Goal: Information Seeking & Learning: Learn about a topic

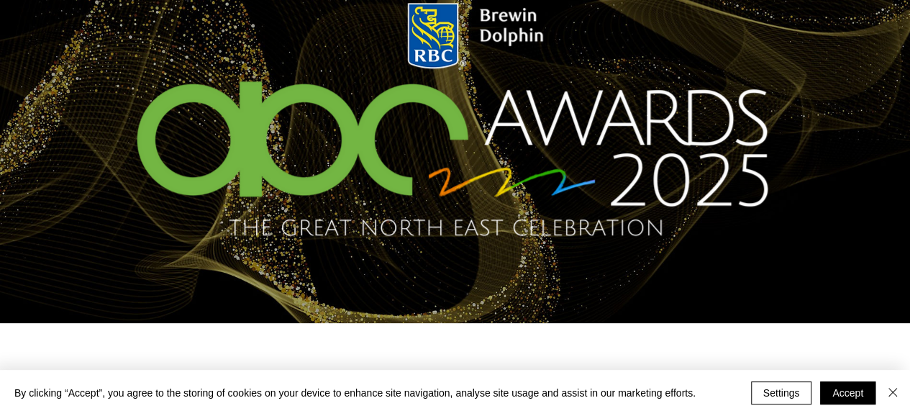
scroll to position [213, 0]
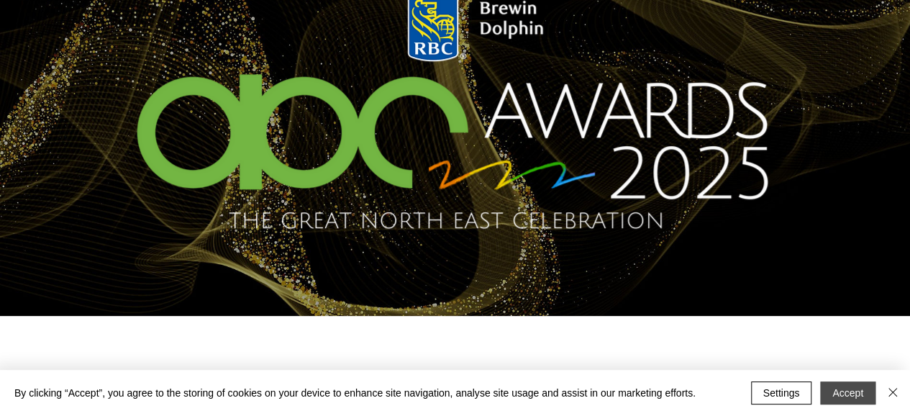
click at [843, 391] on button "Accept" at bounding box center [847, 392] width 55 height 23
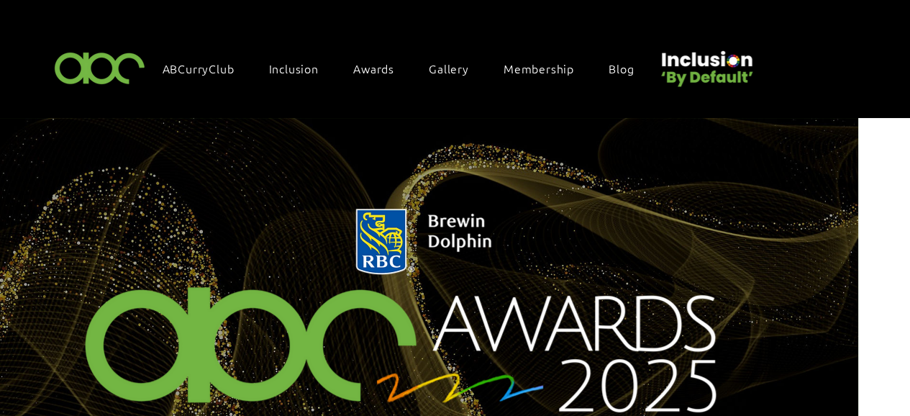
scroll to position [0, 70]
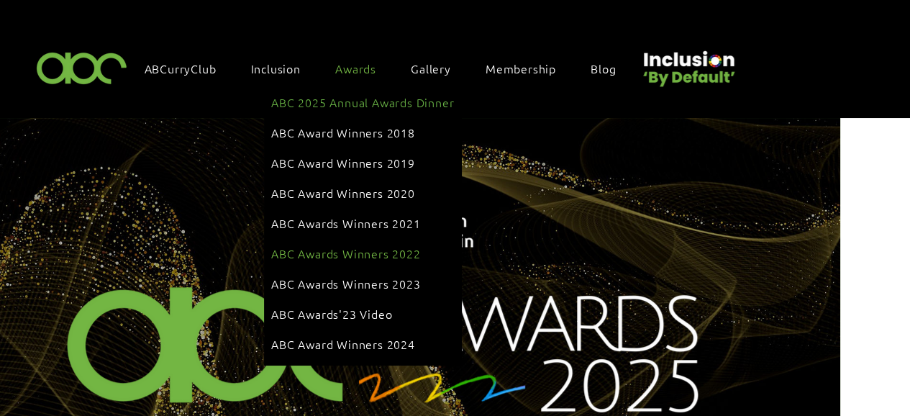
click at [360, 245] on span "ABC Awards Winners 2022" at bounding box center [345, 253] width 149 height 16
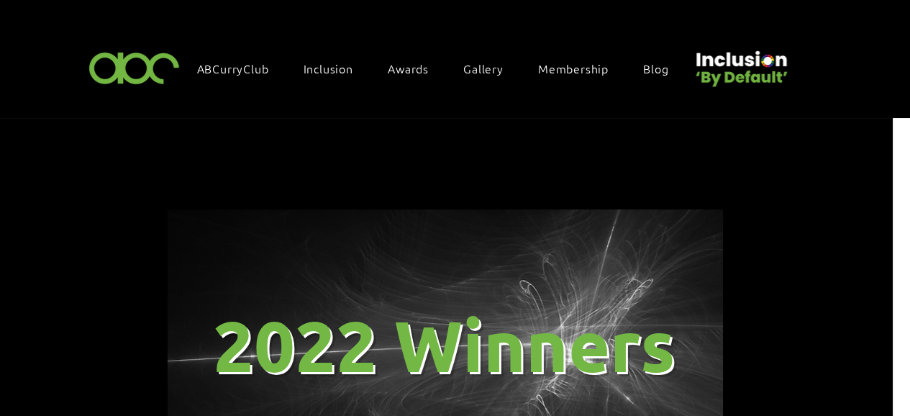
scroll to position [0, 24]
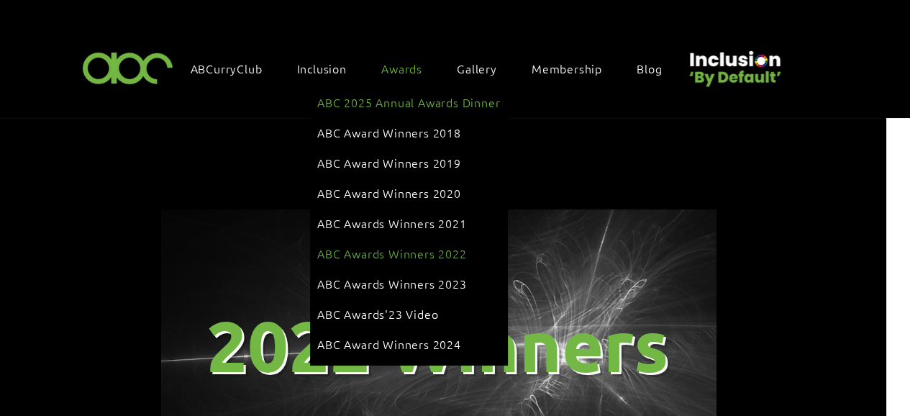
click at [398, 99] on span "ABC 2025 Annual Awards Dinner" at bounding box center [408, 102] width 183 height 16
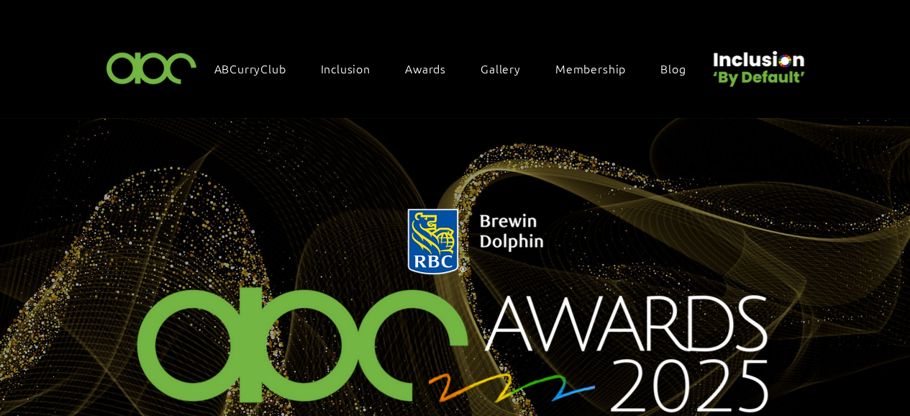
scroll to position [0, 4]
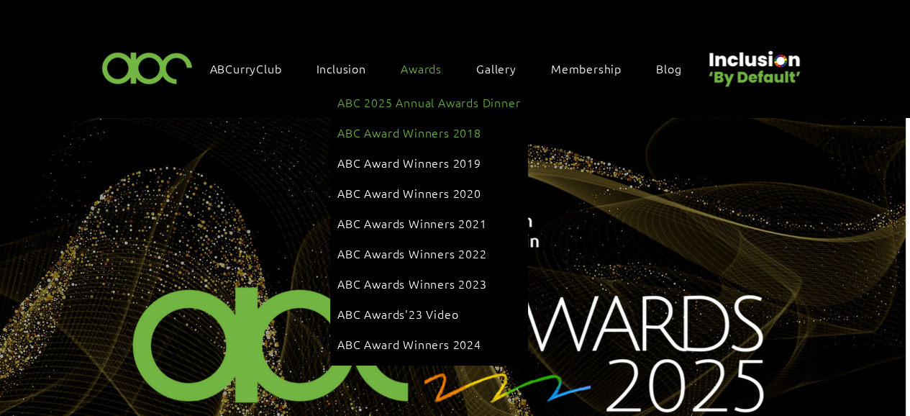
click at [428, 125] on span "ABC Award Winners 2018" at bounding box center [409, 132] width 144 height 16
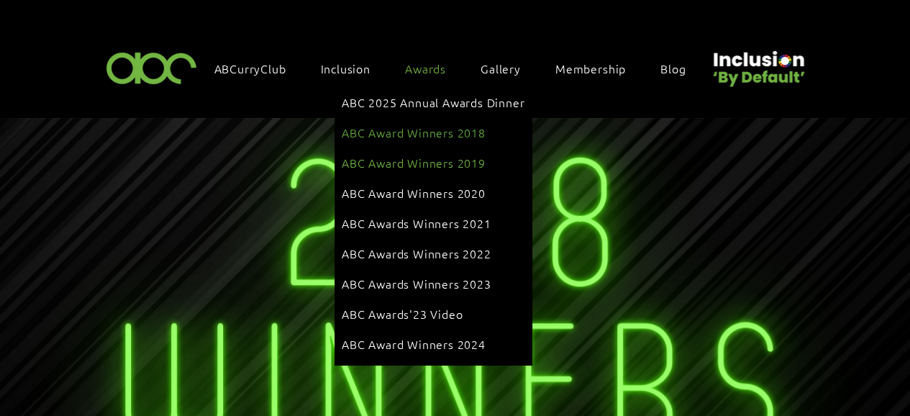
click at [427, 155] on span "ABC Award Winners 2019" at bounding box center [414, 163] width 144 height 16
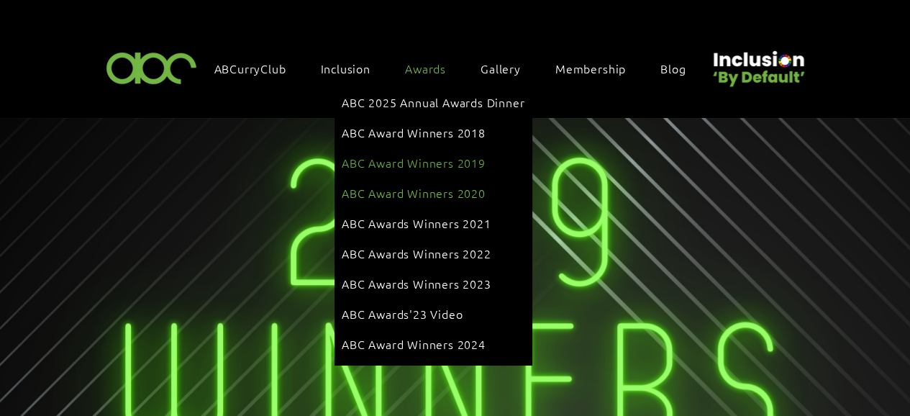
click at [421, 185] on span "ABC Award Winners 2020" at bounding box center [414, 193] width 144 height 16
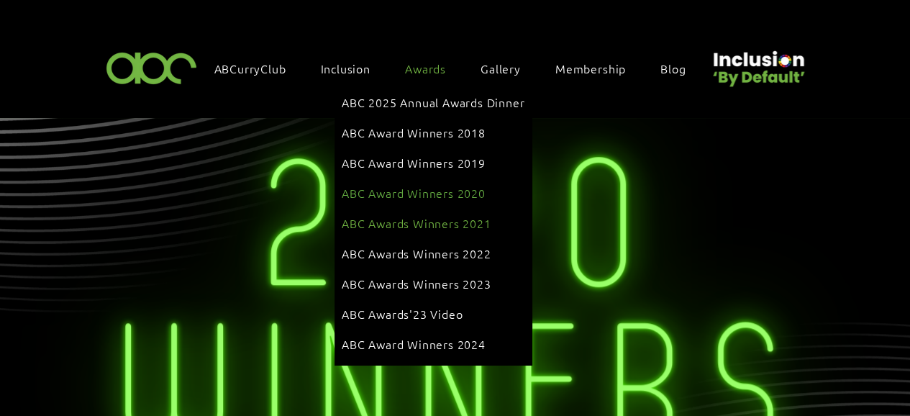
click at [432, 215] on span "ABC Awards Winners 2021" at bounding box center [416, 223] width 149 height 16
click at [442, 215] on span "ABC Awards Winners 2021" at bounding box center [416, 223] width 149 height 16
click at [423, 69] on span "Awards" at bounding box center [425, 68] width 41 height 16
click at [434, 245] on span "ABC Awards Winners 2022" at bounding box center [416, 253] width 149 height 16
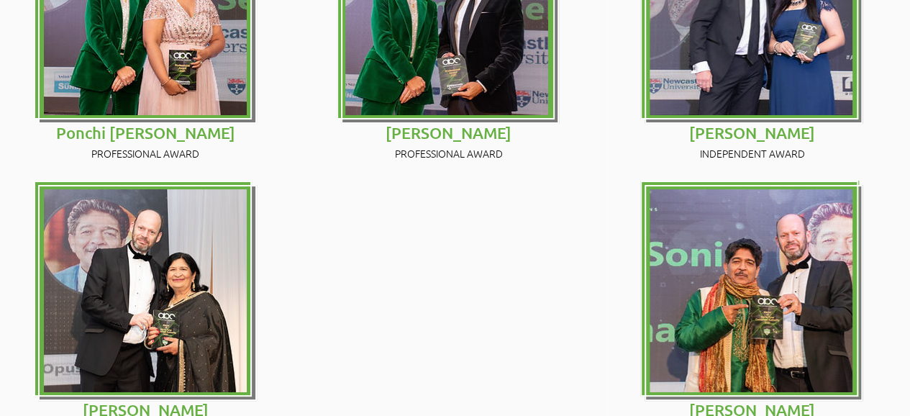
scroll to position [1858, 0]
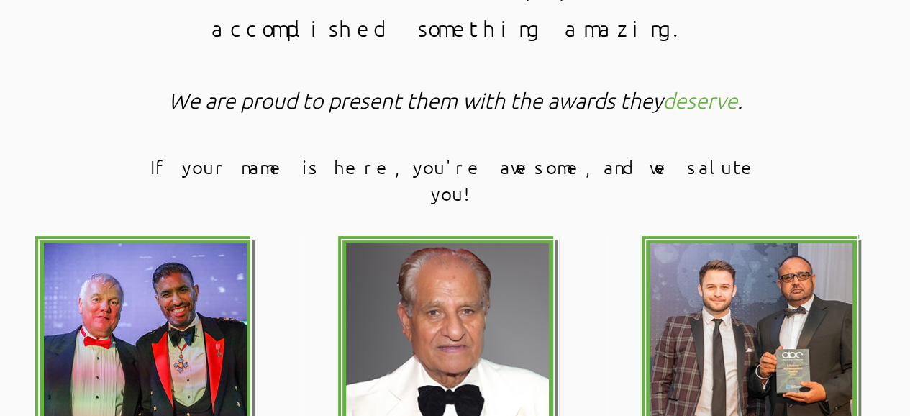
scroll to position [772, 0]
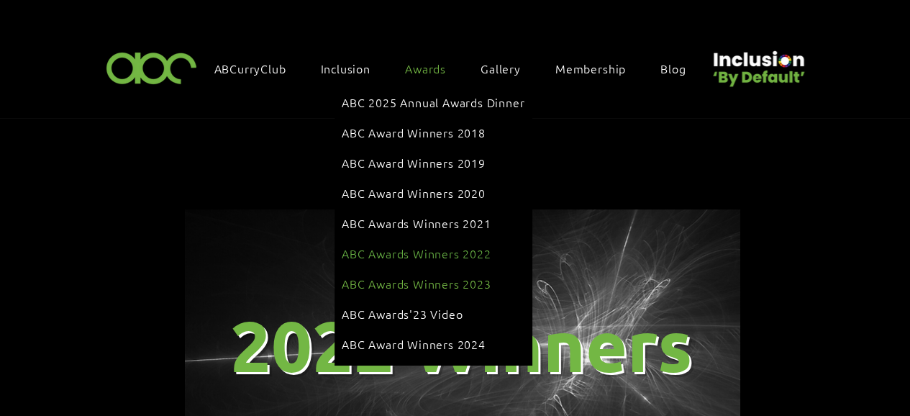
click at [438, 275] on span "ABC Awards Winners 2023" at bounding box center [416, 283] width 149 height 16
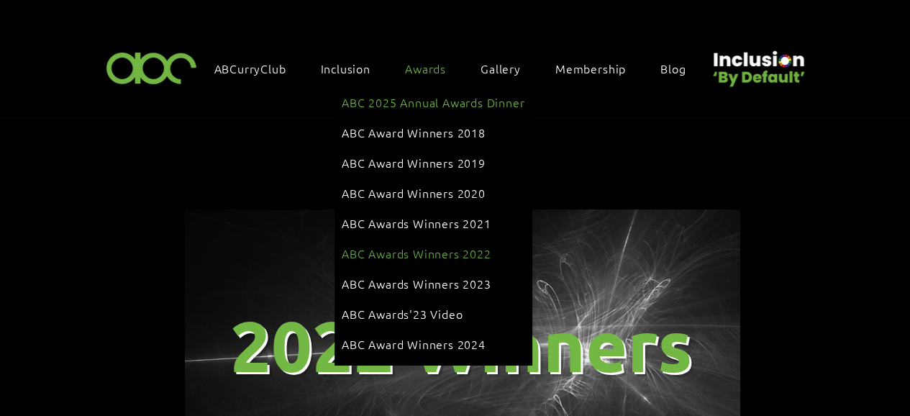
click at [424, 102] on span "ABC 2025 Annual Awards Dinner" at bounding box center [433, 102] width 183 height 16
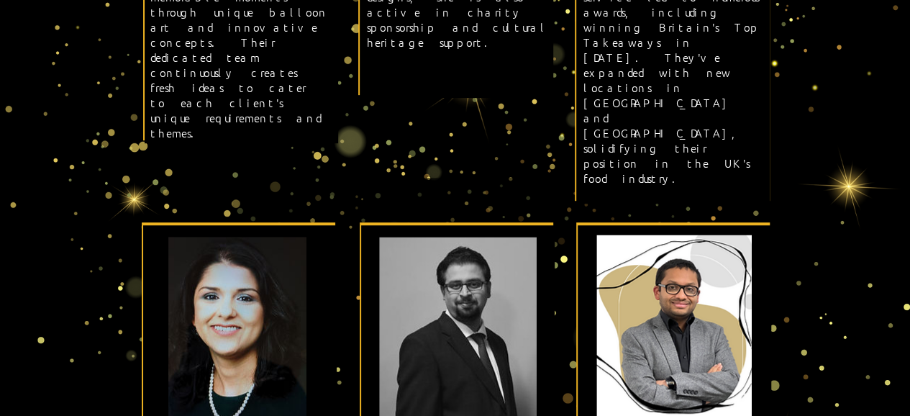
scroll to position [3129, 0]
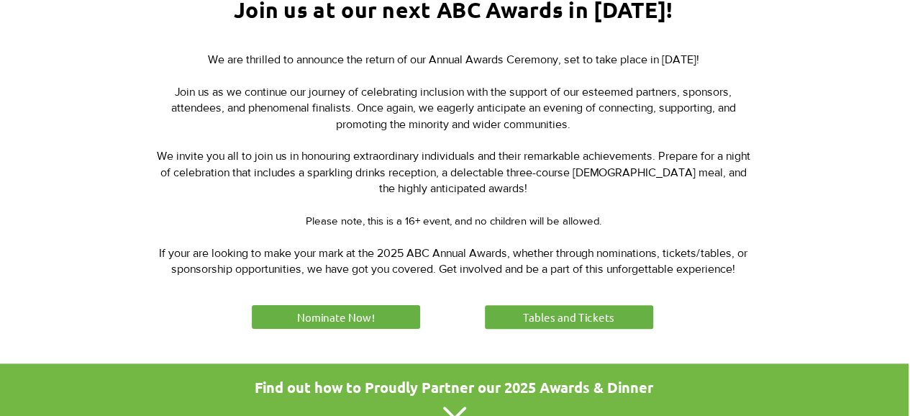
scroll to position [619, 1]
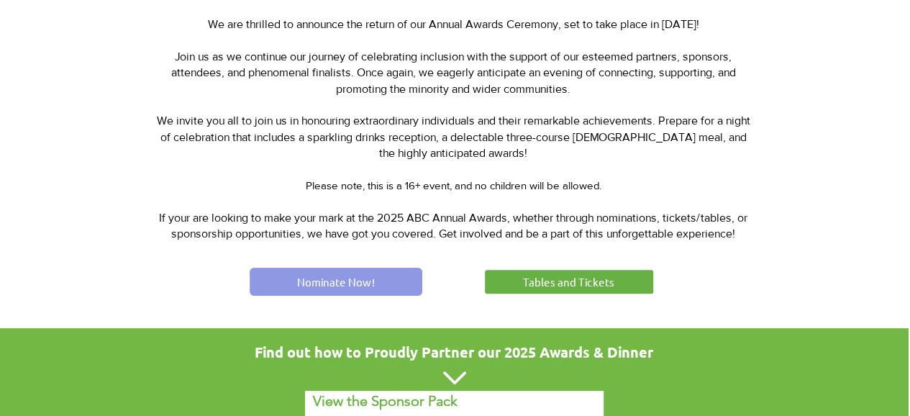
click at [318, 274] on span "Nominate Now!" at bounding box center [336, 281] width 78 height 15
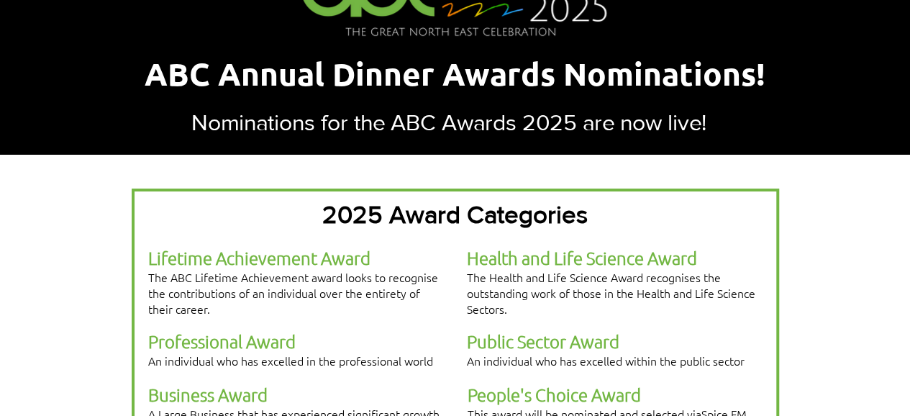
scroll to position [24, 0]
